Goal: Information Seeking & Learning: Find specific fact

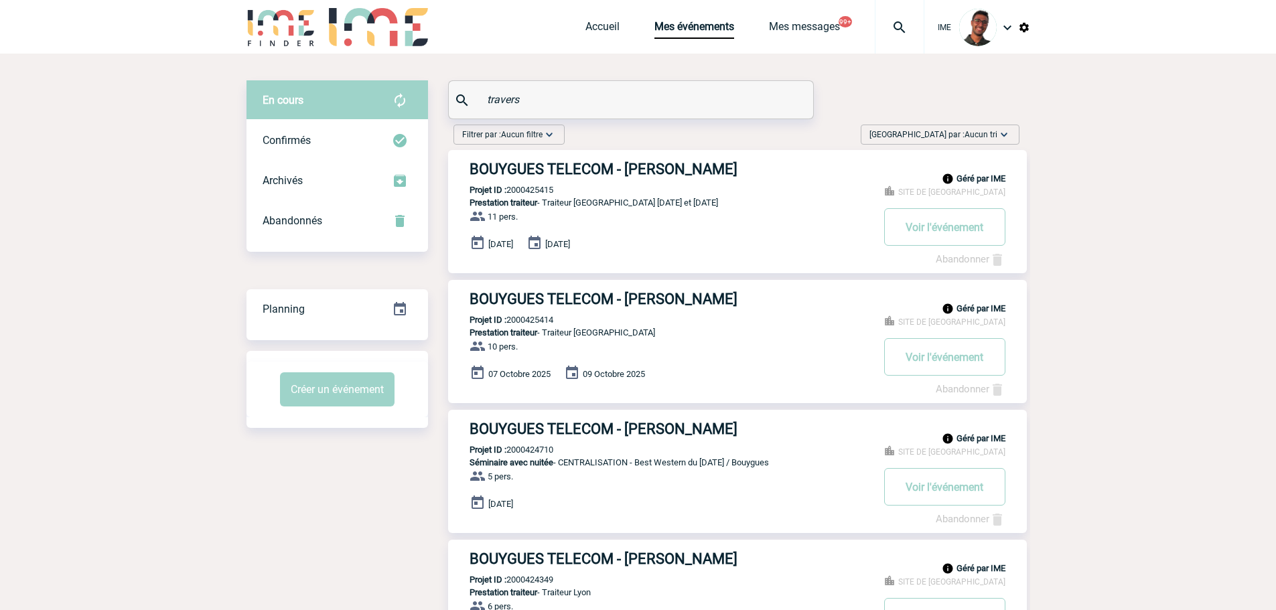
drag, startPoint x: 580, startPoint y: 116, endPoint x: 531, endPoint y: 96, distance: 52.6
click at [531, 96] on div "travers" at bounding box center [631, 99] width 364 height 37
drag, startPoint x: 531, startPoint y: 96, endPoint x: 442, endPoint y: 108, distance: 89.8
click at [627, 135] on div "Filtrer par : Aucun filtre Aucun filtre Prise de brief Recherche & Sélection Pr…" at bounding box center [736, 137] width 576 height 25
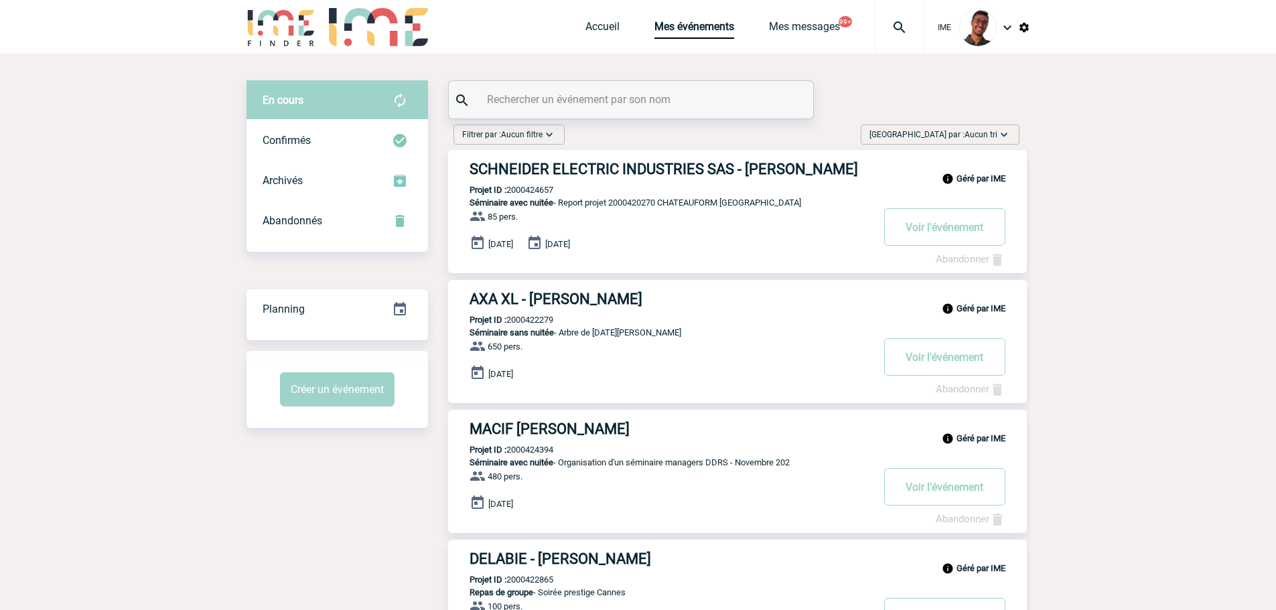
click at [646, 96] on input "text" at bounding box center [632, 99] width 298 height 19
click at [534, 90] on input "text" at bounding box center [632, 99] width 298 height 19
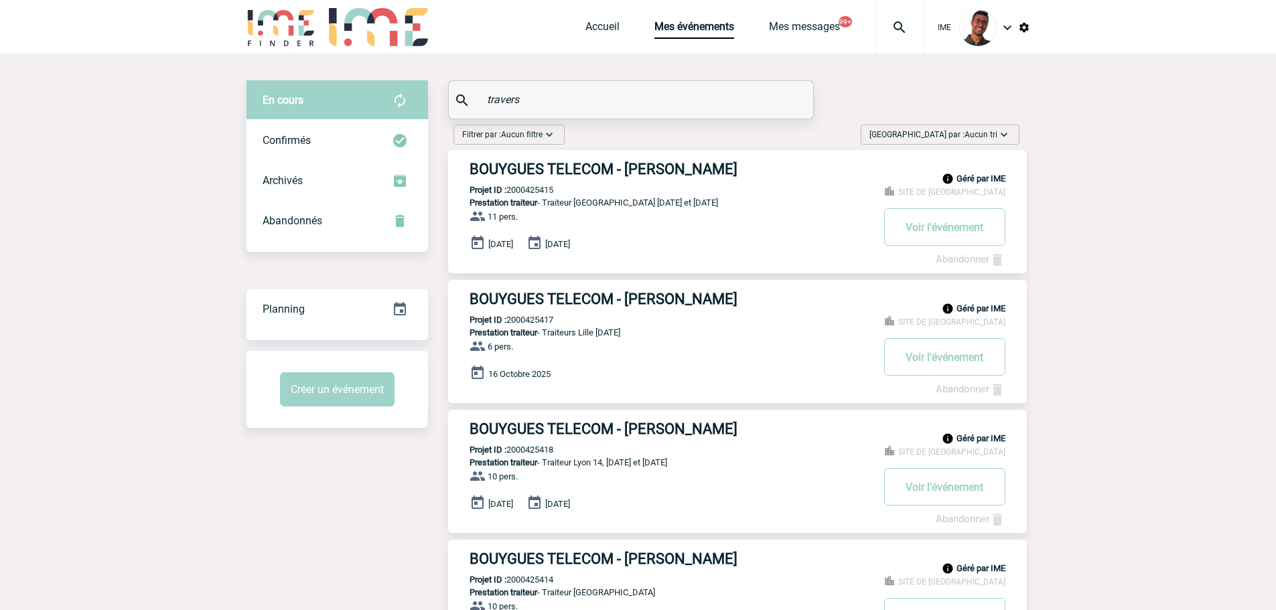
type input "travers"
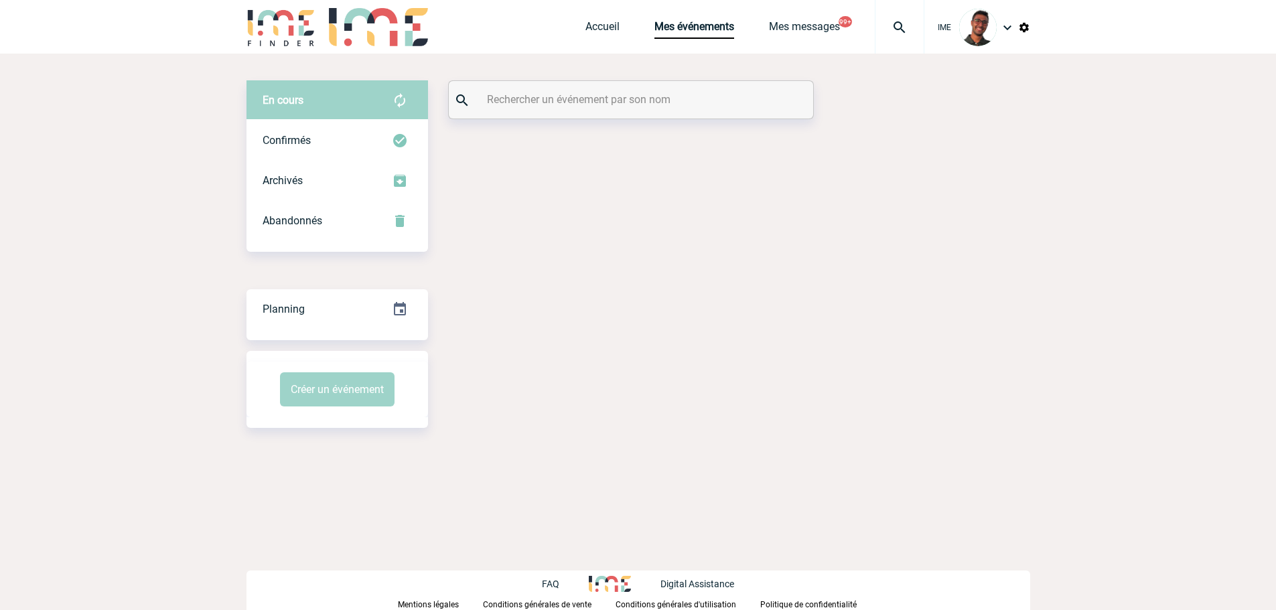
click at [501, 111] on div at bounding box center [631, 99] width 364 height 37
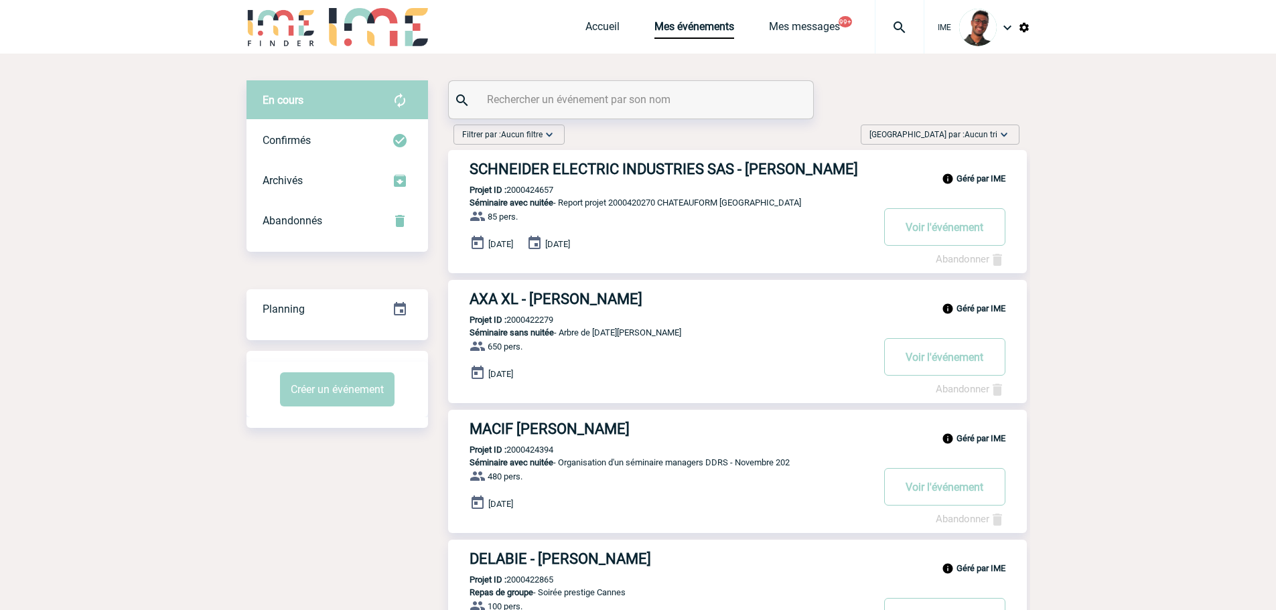
click at [505, 99] on input "text" at bounding box center [632, 99] width 298 height 19
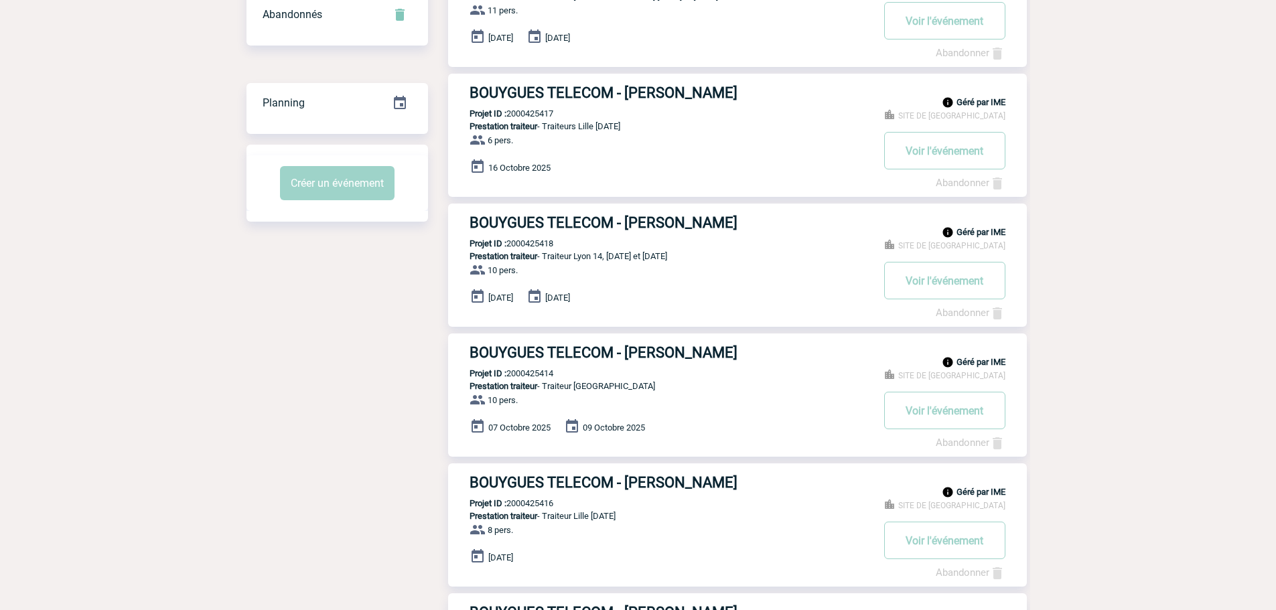
scroll to position [201, 0]
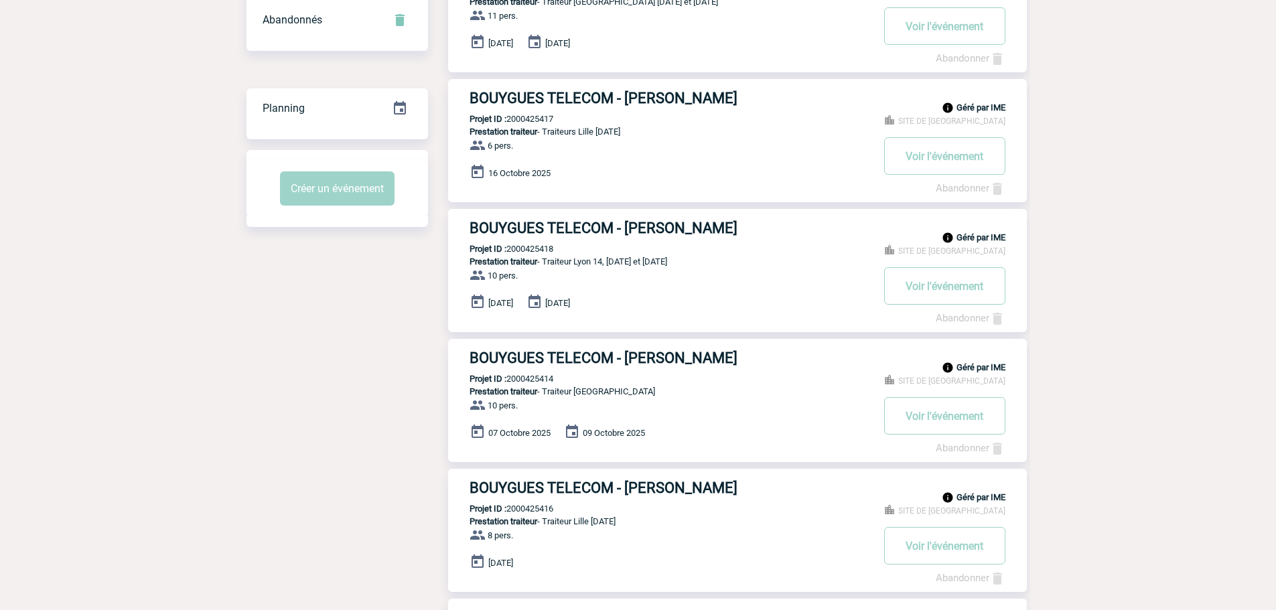
type input "travers"
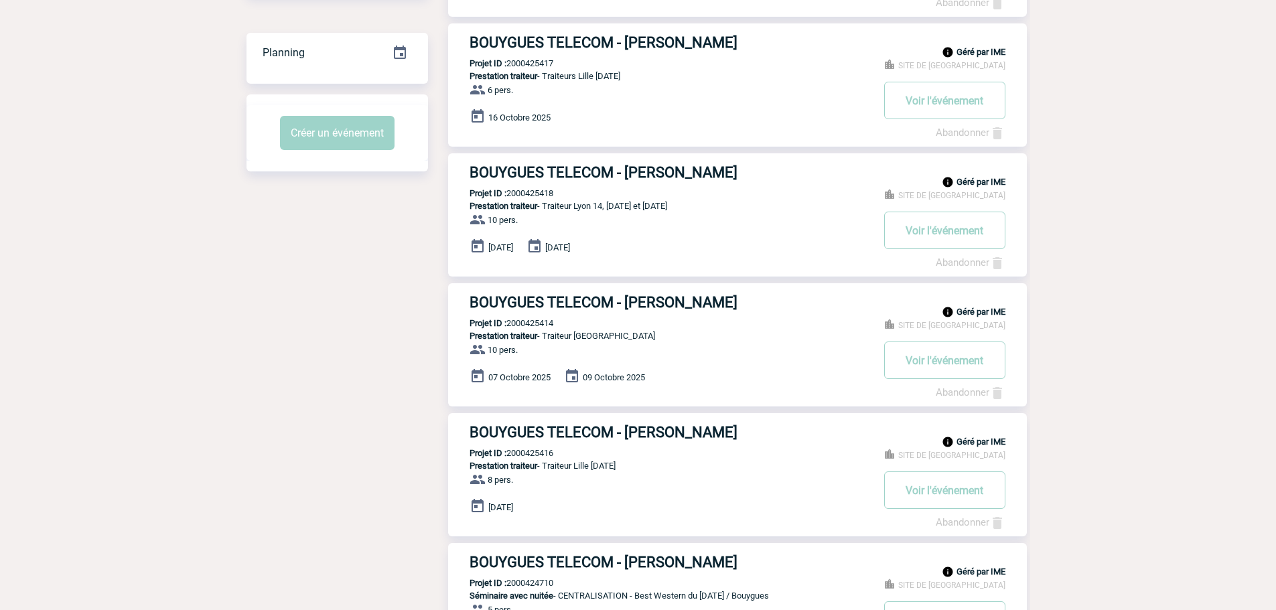
scroll to position [268, 0]
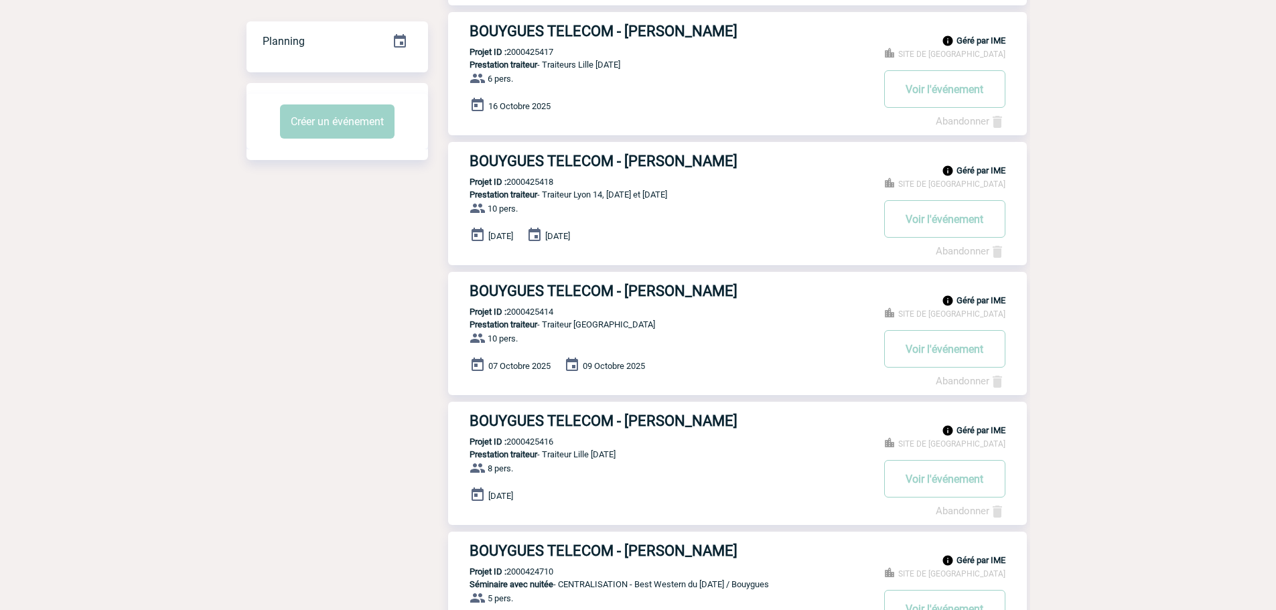
click at [549, 442] on p "Projet ID : 2000425416" at bounding box center [500, 442] width 105 height 10
copy p "2000425416"
click at [526, 309] on p "Projet ID : 2000425414" at bounding box center [500, 312] width 105 height 10
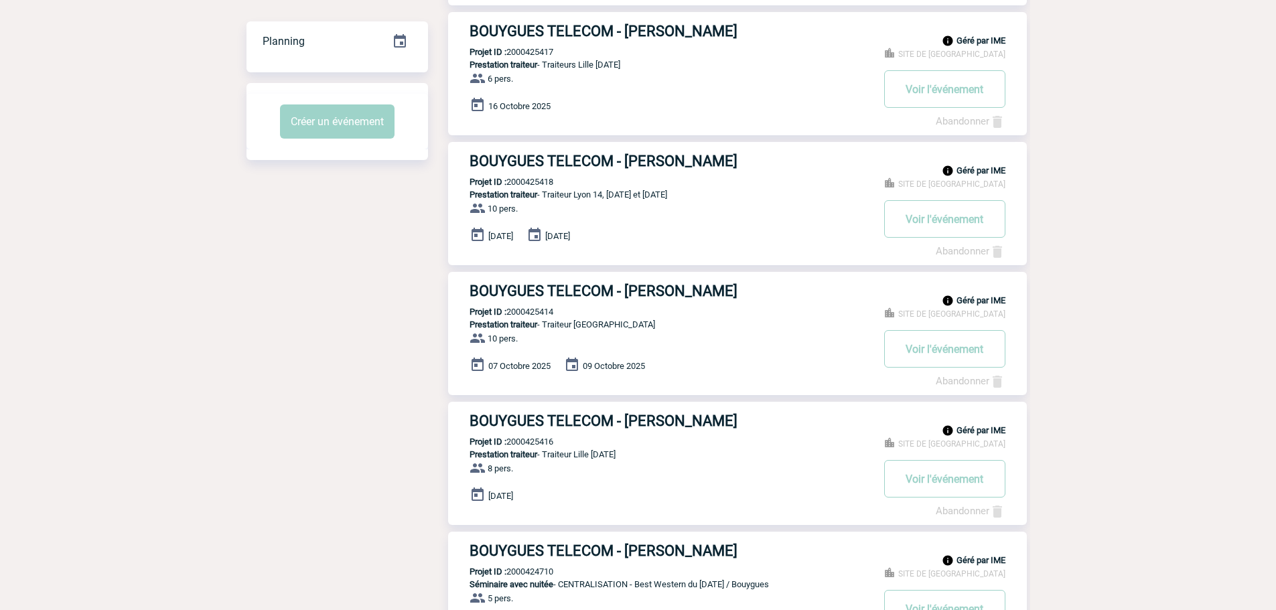
copy p "2000425414"
click at [524, 186] on p "Projet ID : 2000425418" at bounding box center [500, 182] width 105 height 10
click at [524, 185] on p "Projet ID : 2000425418" at bounding box center [500, 182] width 105 height 10
copy p "2000425418"
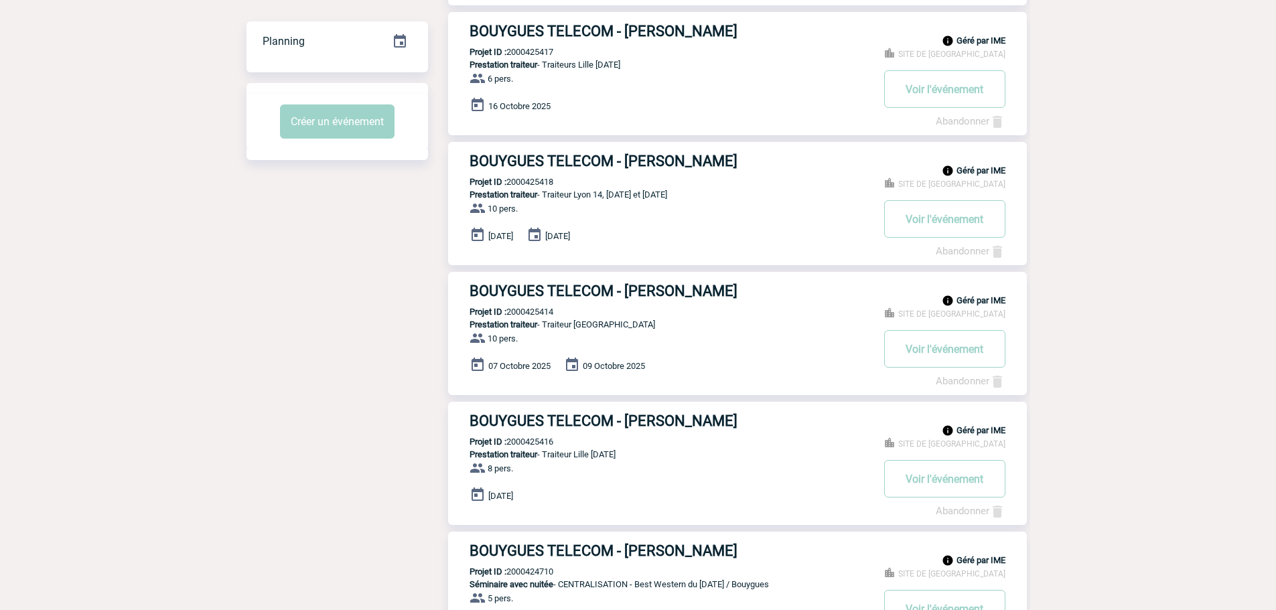
click at [522, 46] on div "Géré par IME SITE DE BOULOGNE-BILLANCOURT BOUYGUES TELECOM - Aude TRAVERS Proje…" at bounding box center [737, 73] width 578 height 123
click at [526, 54] on p "Projet ID : 2000425417" at bounding box center [500, 52] width 105 height 10
copy p "0"
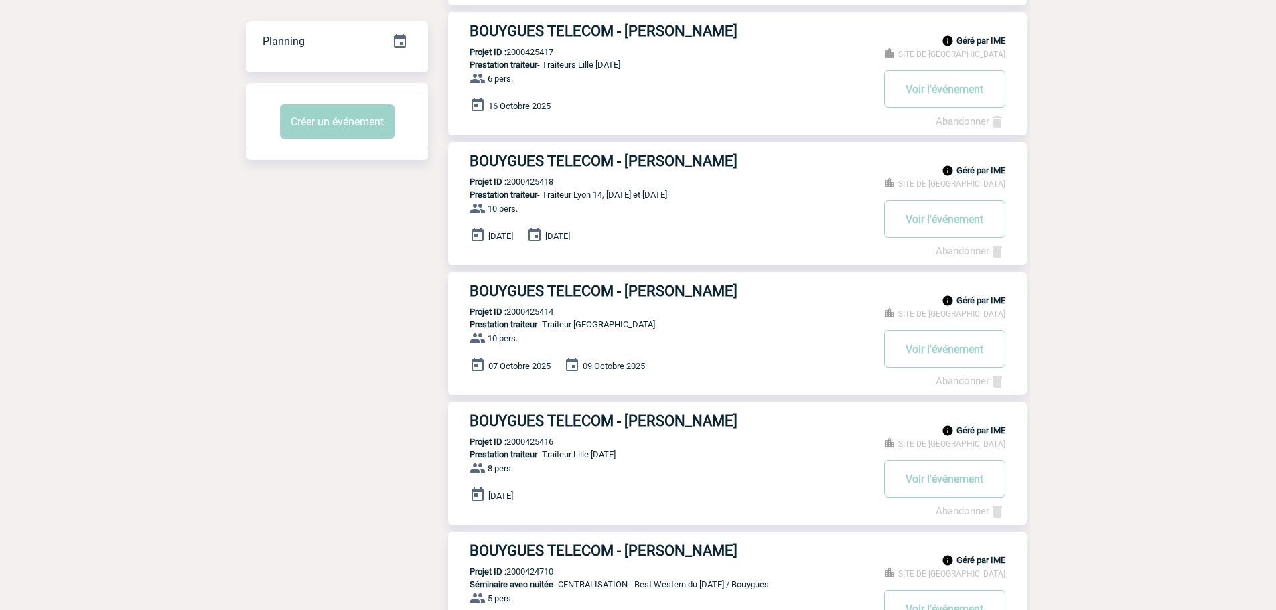
click at [542, 50] on p "Projet ID : 2000425417" at bounding box center [500, 52] width 105 height 10
copy p "2000425417"
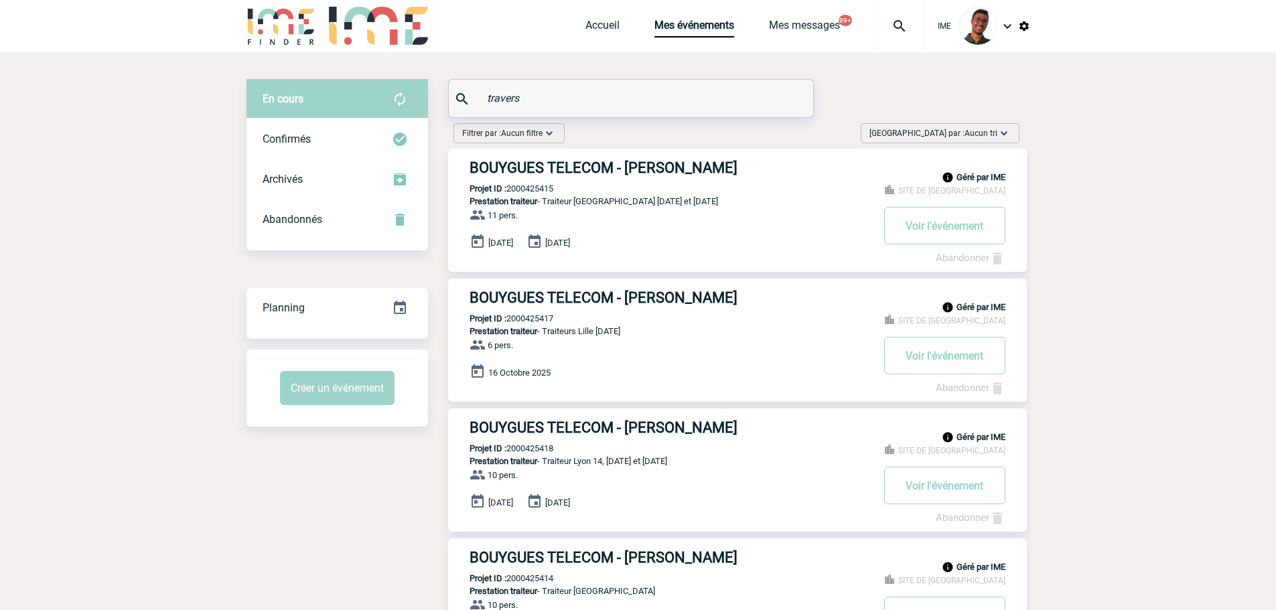
scroll to position [0, 0]
click at [518, 189] on p "Projet ID : 2000425415" at bounding box center [500, 190] width 105 height 10
copy p "2000425415"
drag, startPoint x: 527, startPoint y: 88, endPoint x: 472, endPoint y: 93, distance: 55.1
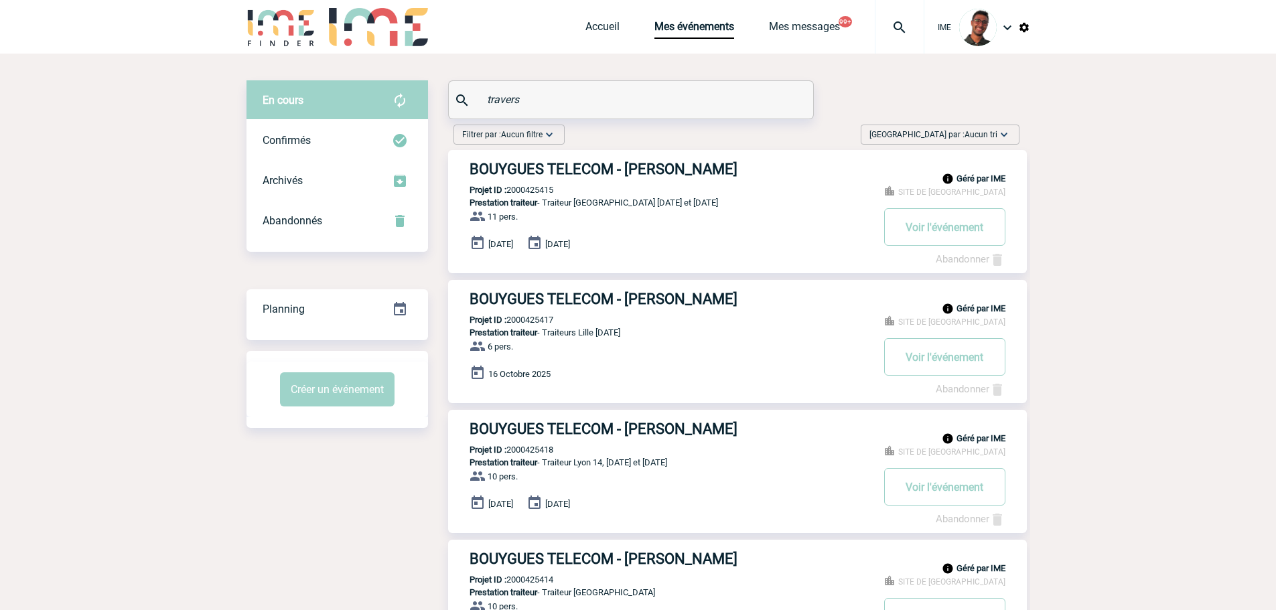
click at [472, 93] on div "travers" at bounding box center [631, 99] width 364 height 37
click at [522, 100] on input "travers" at bounding box center [632, 99] width 298 height 19
